Goal: Task Accomplishment & Management: Manage account settings

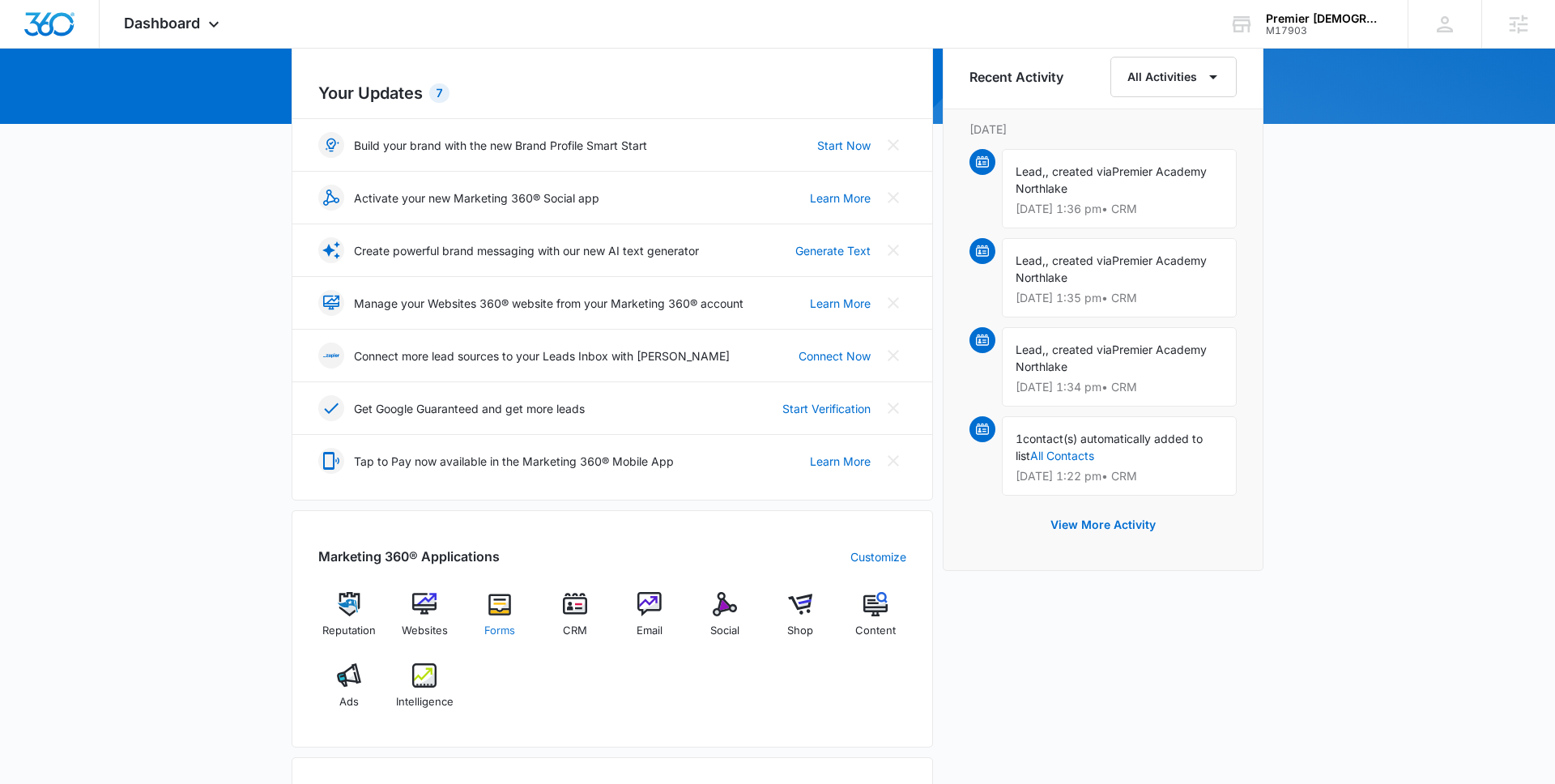
scroll to position [206, 0]
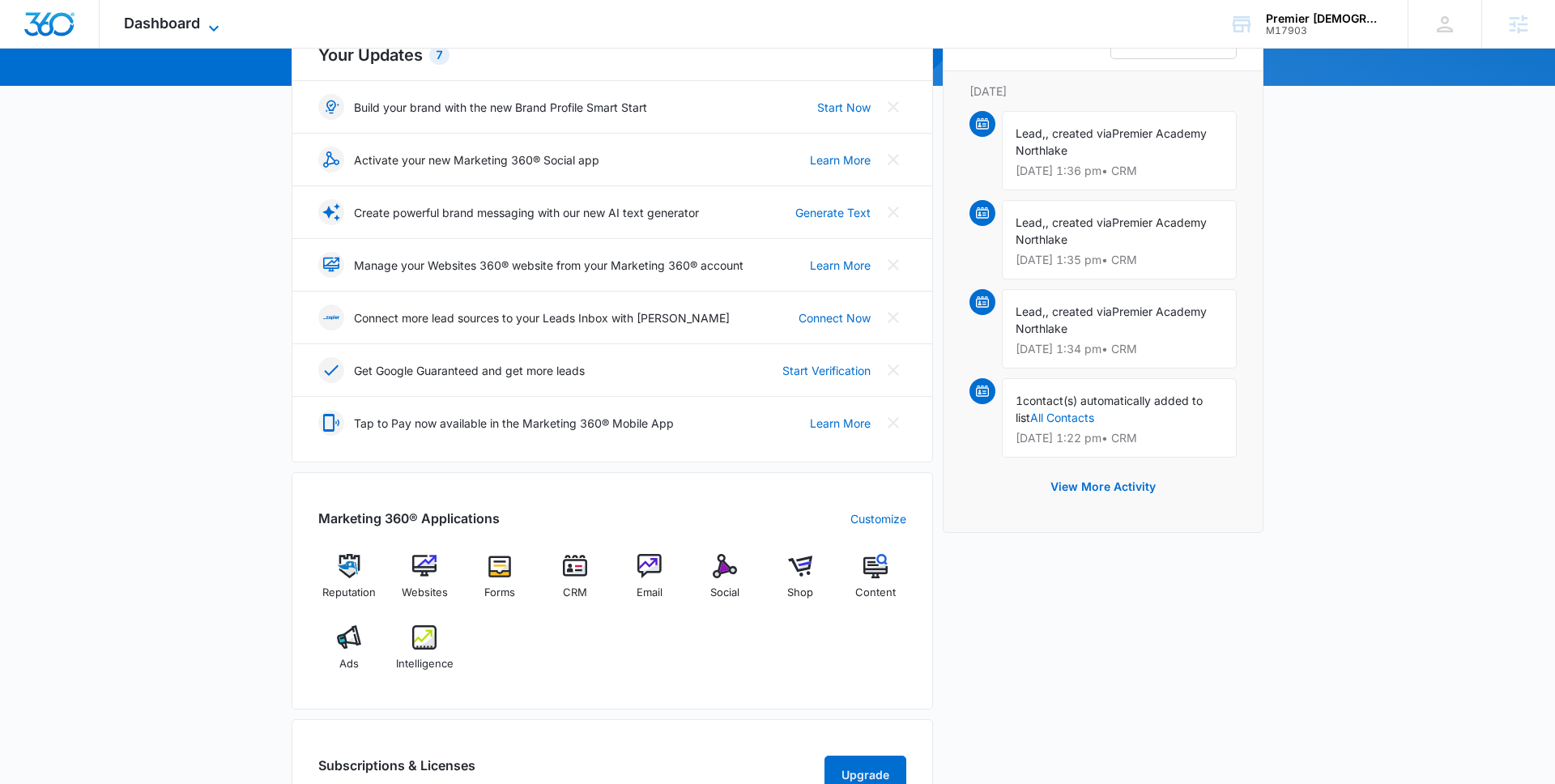
click at [149, 26] on span "Dashboard" at bounding box center [162, 23] width 76 height 17
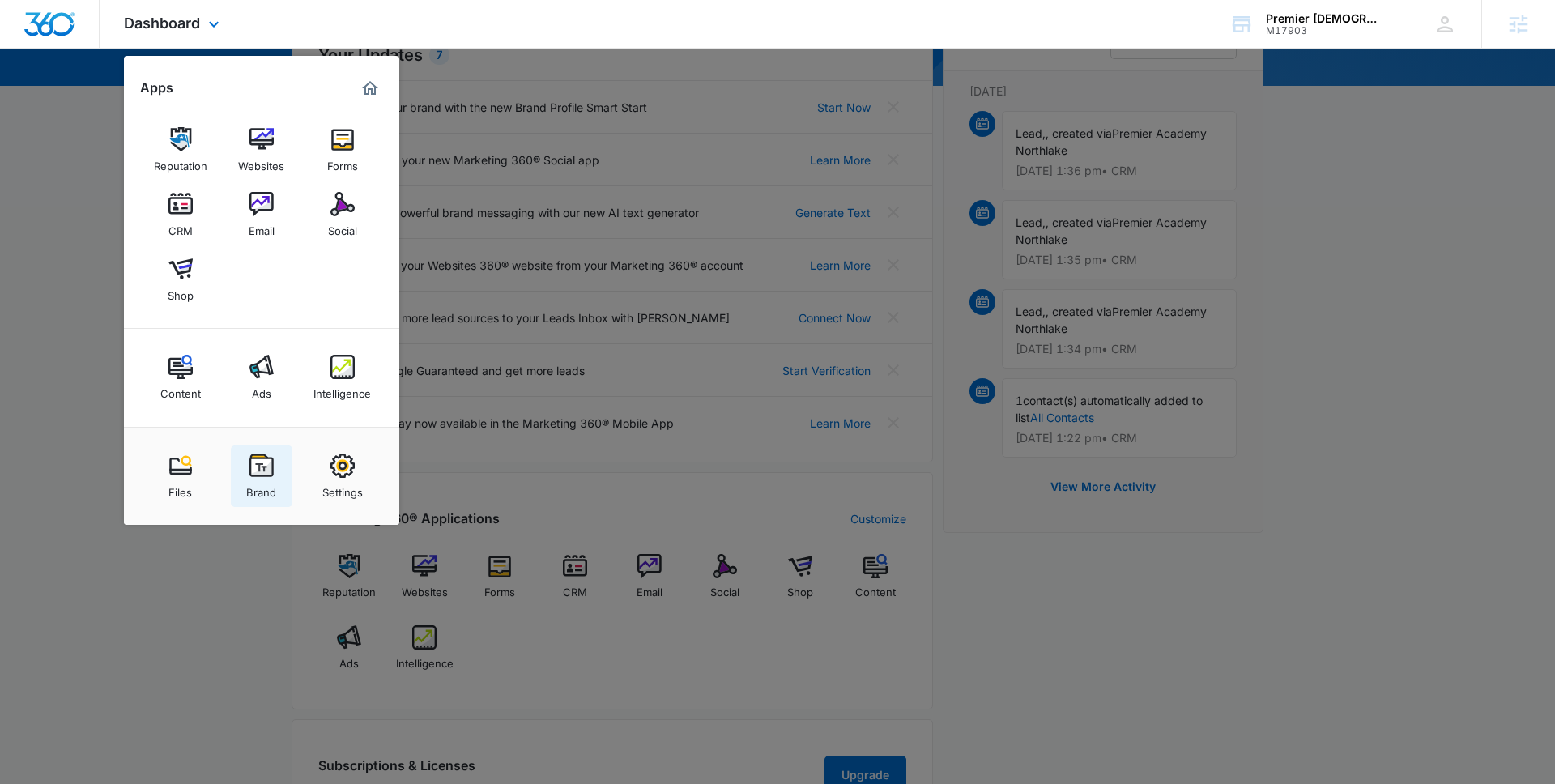
click at [253, 460] on img at bounding box center [262, 466] width 25 height 25
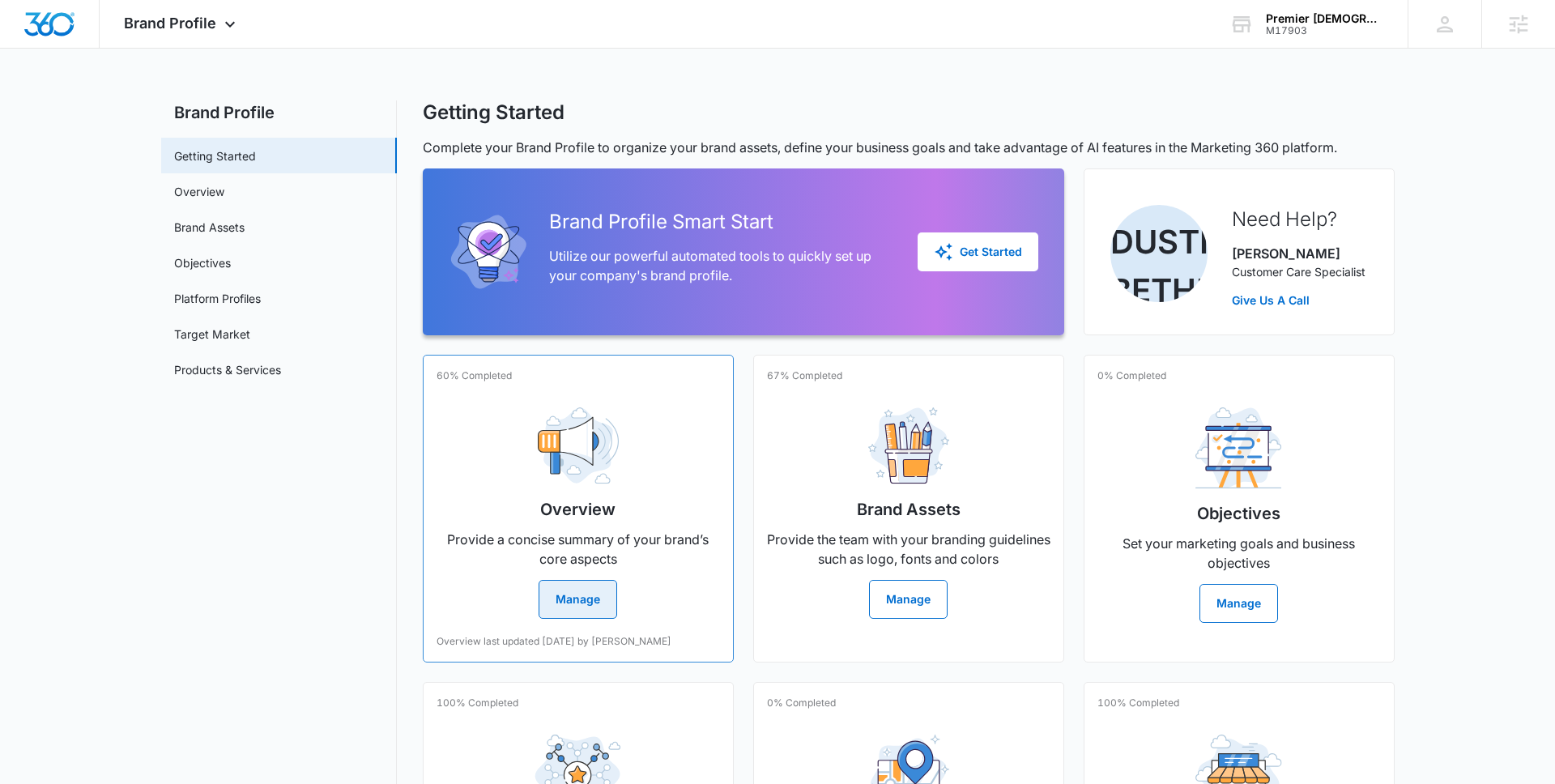
click at [536, 495] on div "Overview Provide a concise summary of your brand’s core aspects Manage" at bounding box center [577, 507] width 283 height 224
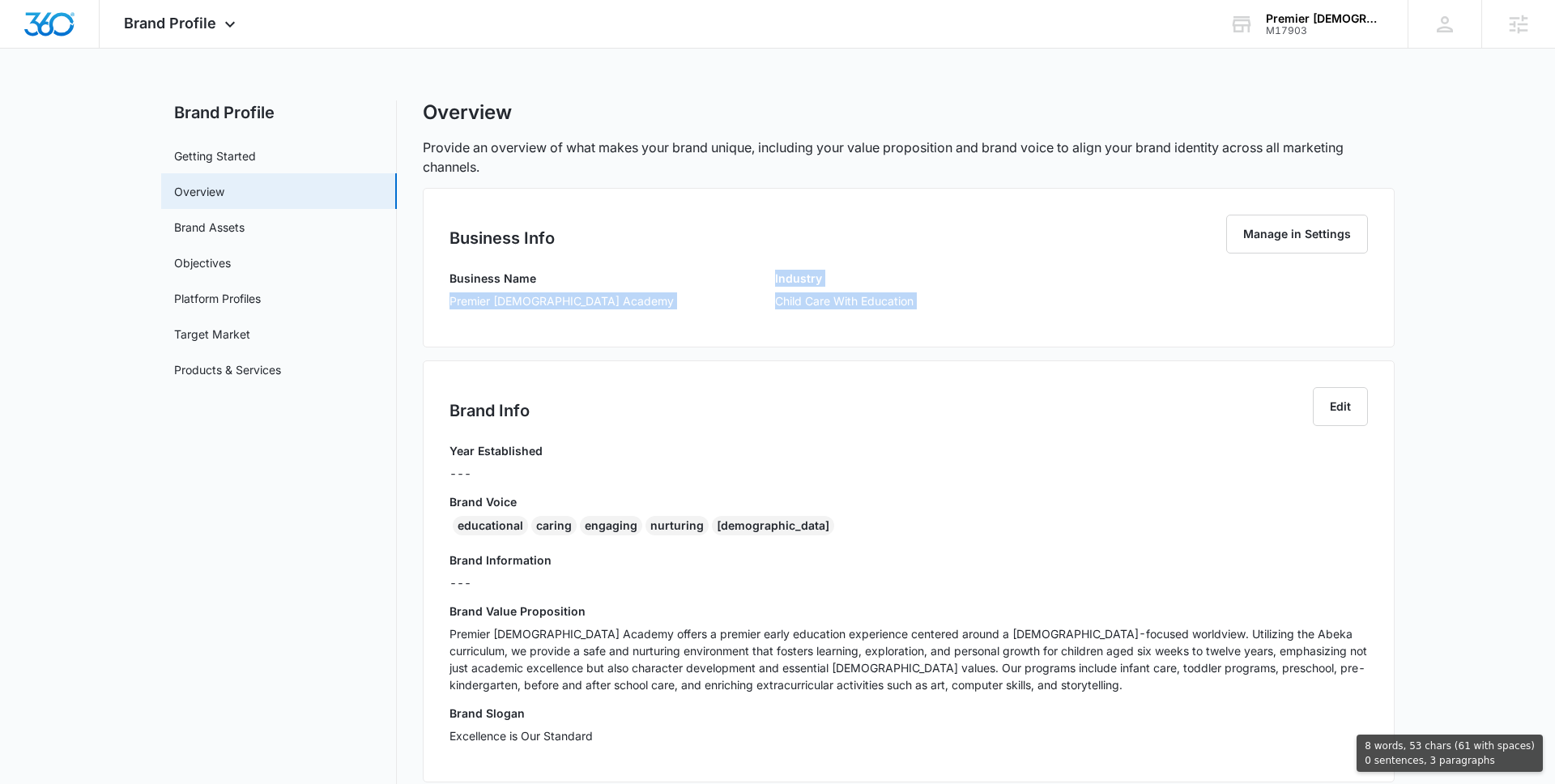
drag, startPoint x: 449, startPoint y: 297, endPoint x: 616, endPoint y: 377, distance: 185.2
click at [616, 377] on div "Business Info Manage in Settings Business Name Premier [DEMOGRAPHIC_DATA] Acade…" at bounding box center [909, 659] width 972 height 942
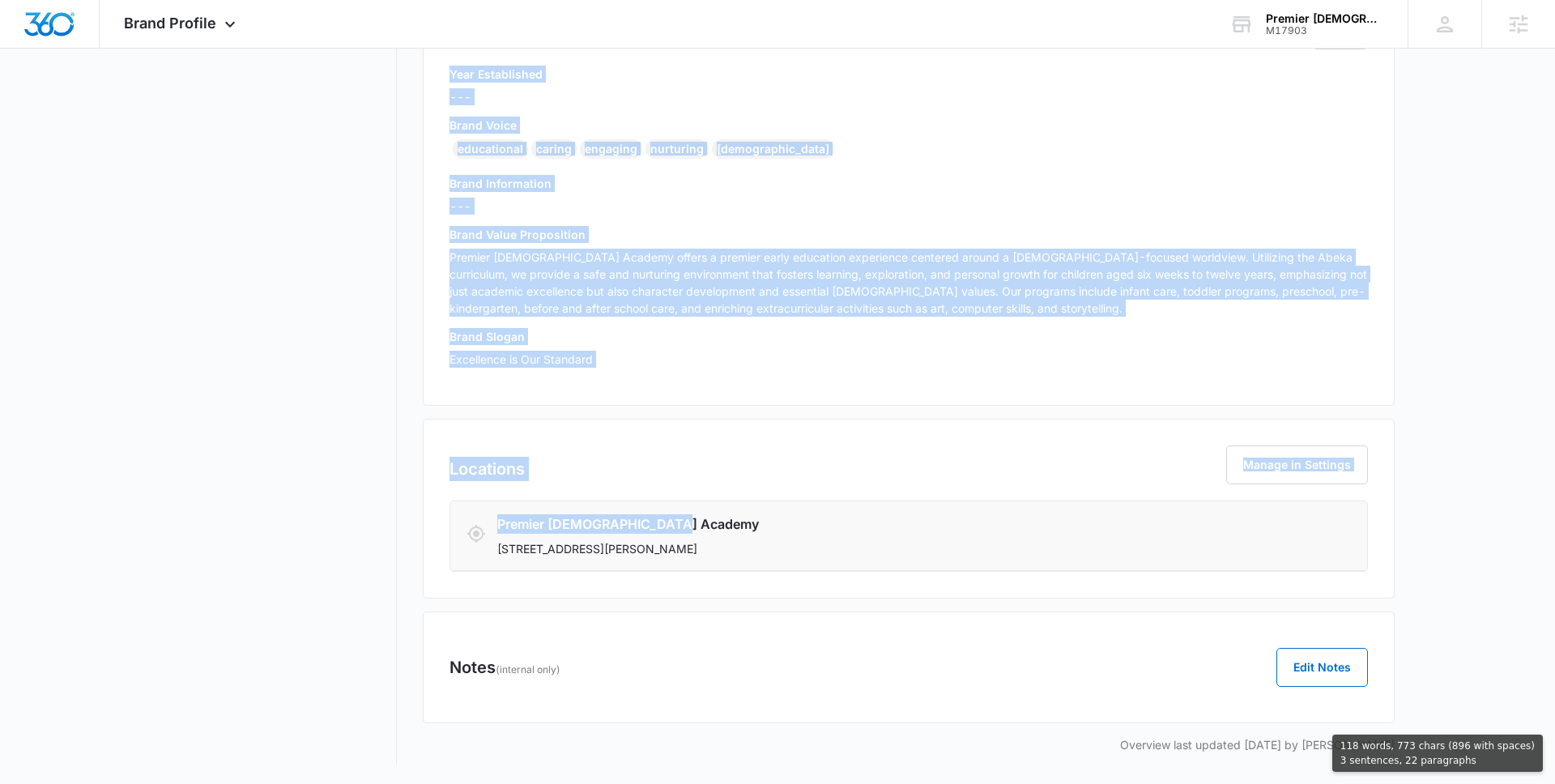
click at [725, 529] on h3 "Premier [DEMOGRAPHIC_DATA] Academy" at bounding box center [833, 524] width 671 height 19
click at [725, 564] on li "Premier [DEMOGRAPHIC_DATA] Academy [STREET_ADDRESS][PERSON_NAME]" at bounding box center [909, 536] width 917 height 70
copy div "Premier [DEMOGRAPHIC_DATA] Academy Industry Child Care With Education Brand Inf…"
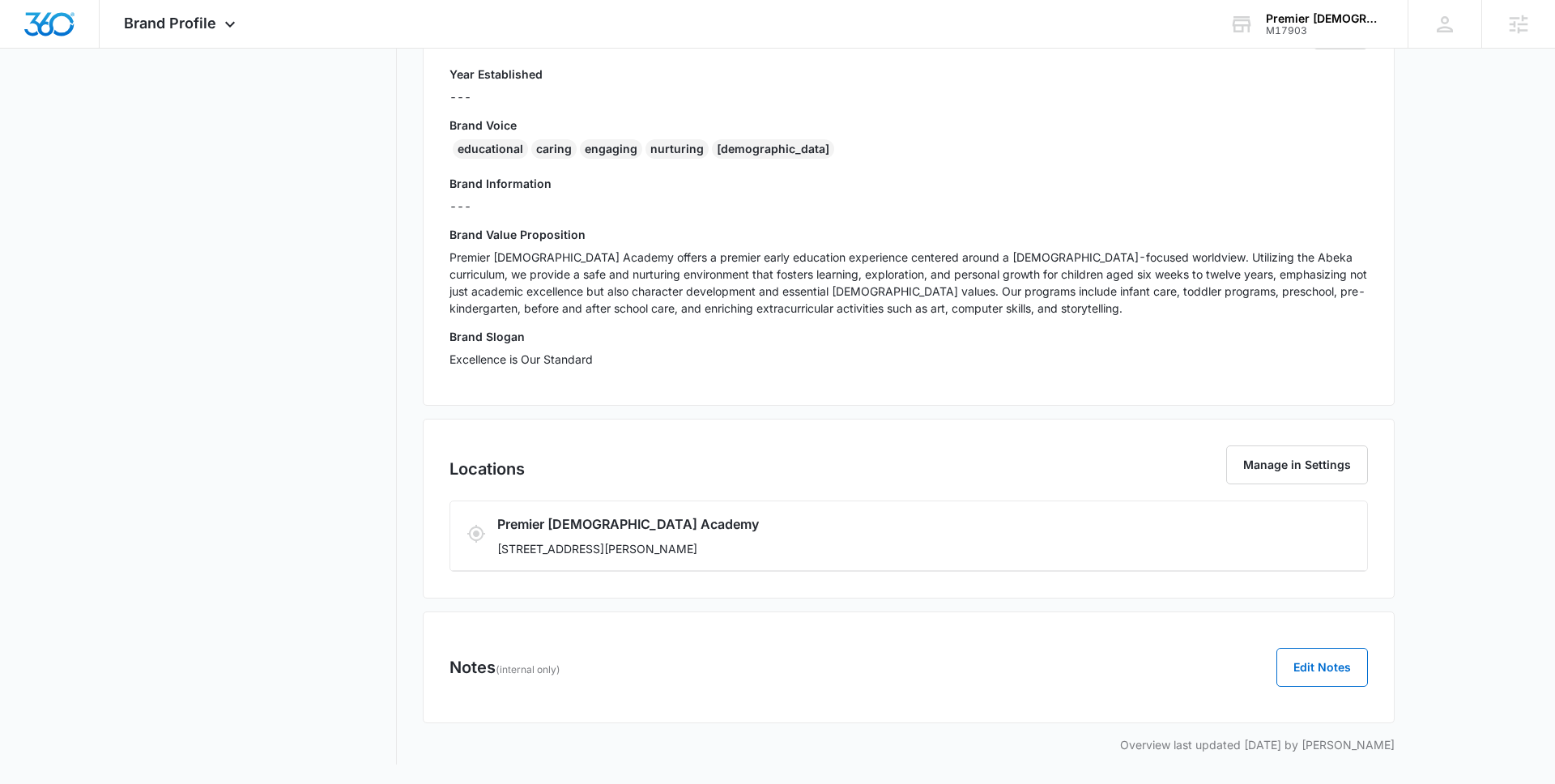
click at [881, 99] on div "Year Established ---" at bounding box center [909, 91] width 918 height 51
